Goal: Information Seeking & Learning: Learn about a topic

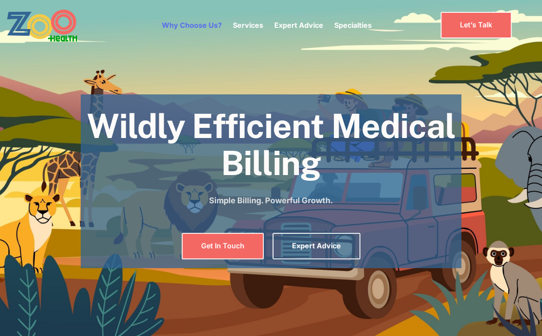
click at [192, 26] on link "Why Choose Us?" at bounding box center [192, 25] width 60 height 9
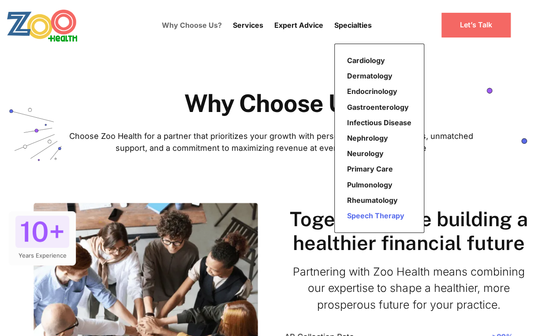
click at [391, 216] on link "Speech Therapy" at bounding box center [379, 215] width 71 height 15
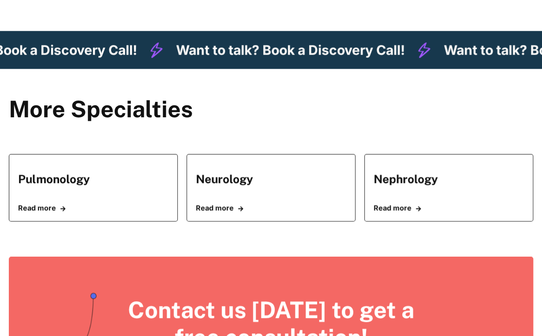
scroll to position [441, 0]
